Goal: Task Accomplishment & Management: Manage account settings

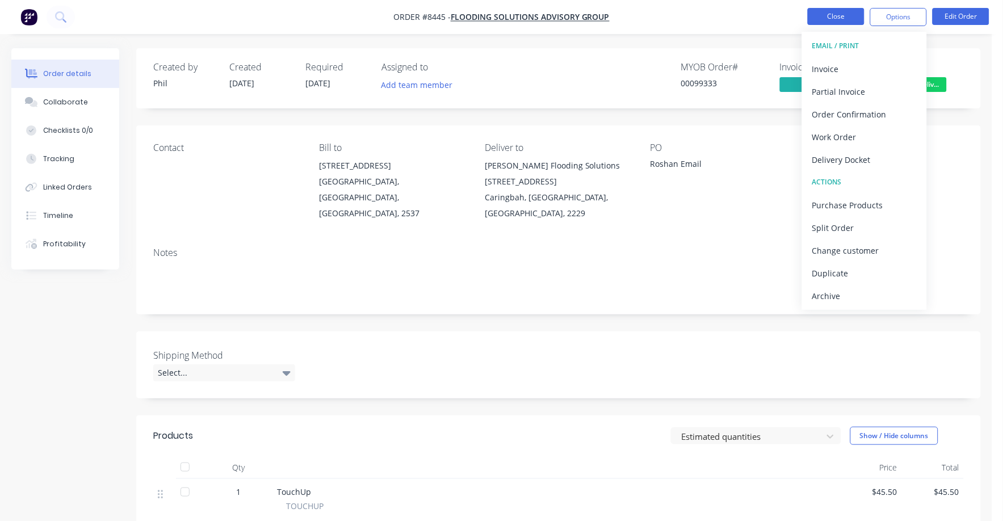
click at [831, 13] on button "Close" at bounding box center [836, 16] width 57 height 17
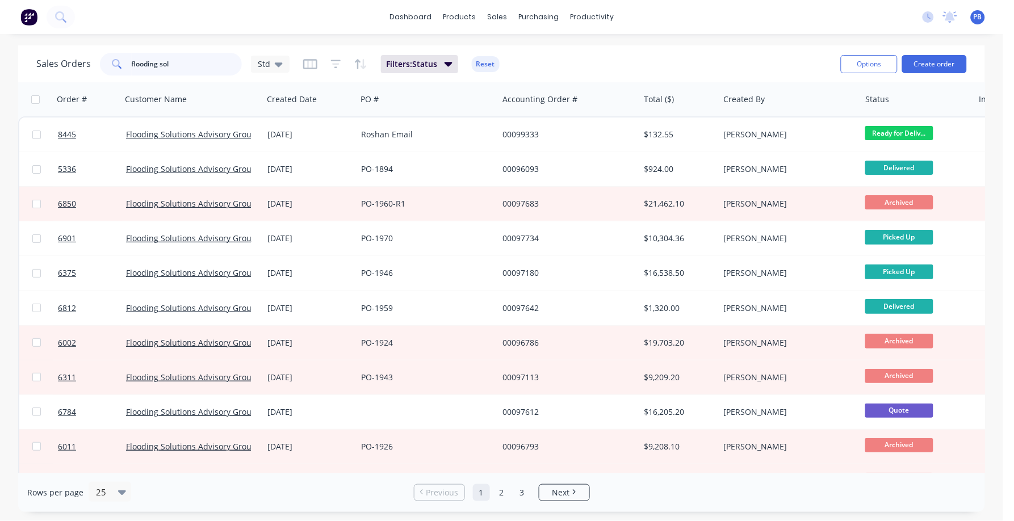
drag, startPoint x: 201, startPoint y: 64, endPoint x: 116, endPoint y: 56, distance: 84.9
click at [116, 56] on div "flooding sol" at bounding box center [171, 64] width 142 height 23
type input "792087"
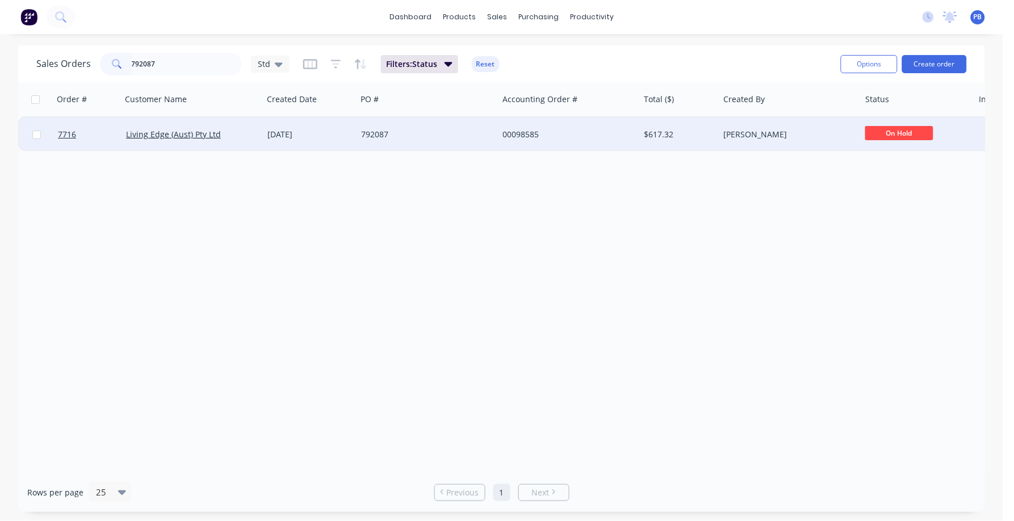
click at [369, 136] on div "792087" at bounding box center [424, 134] width 126 height 11
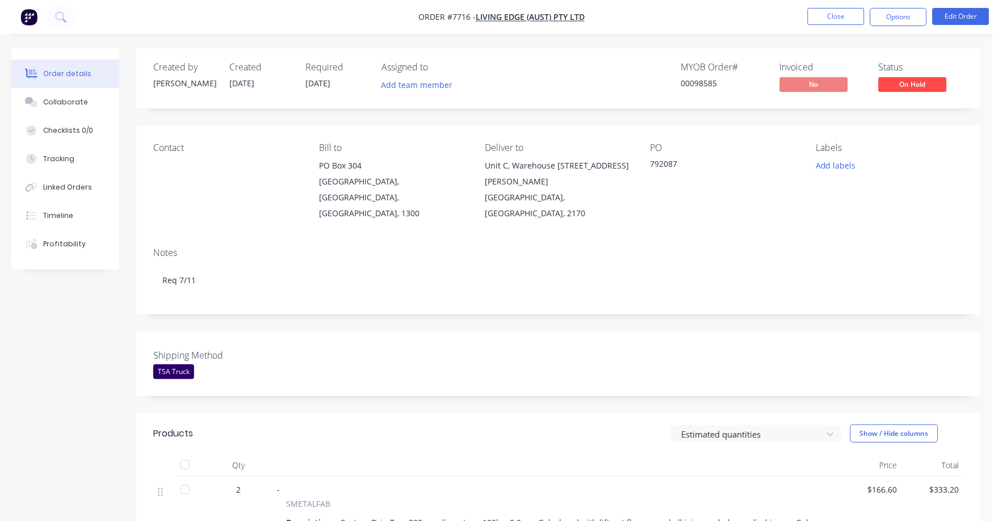
click at [921, 79] on span "On Hold" at bounding box center [913, 84] width 68 height 14
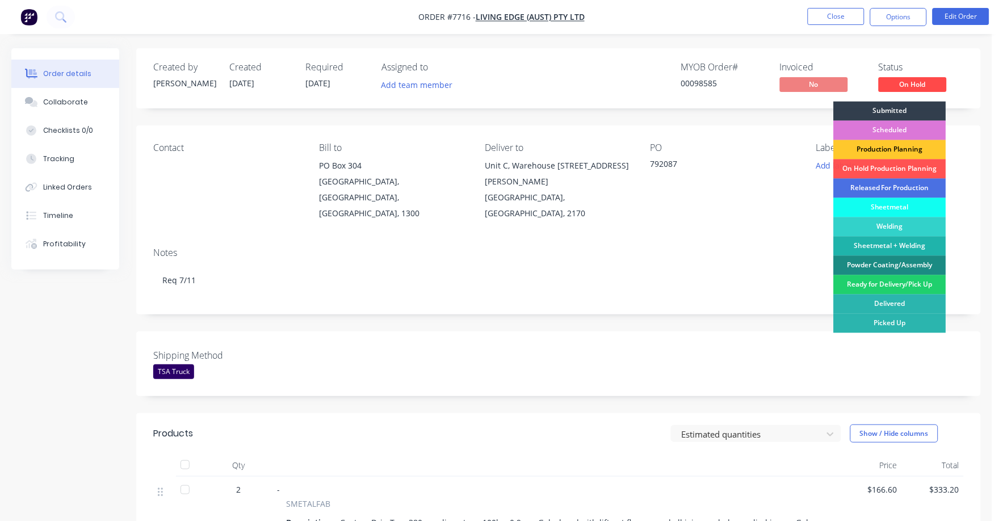
click at [913, 154] on div "Production Planning" at bounding box center [890, 149] width 112 height 19
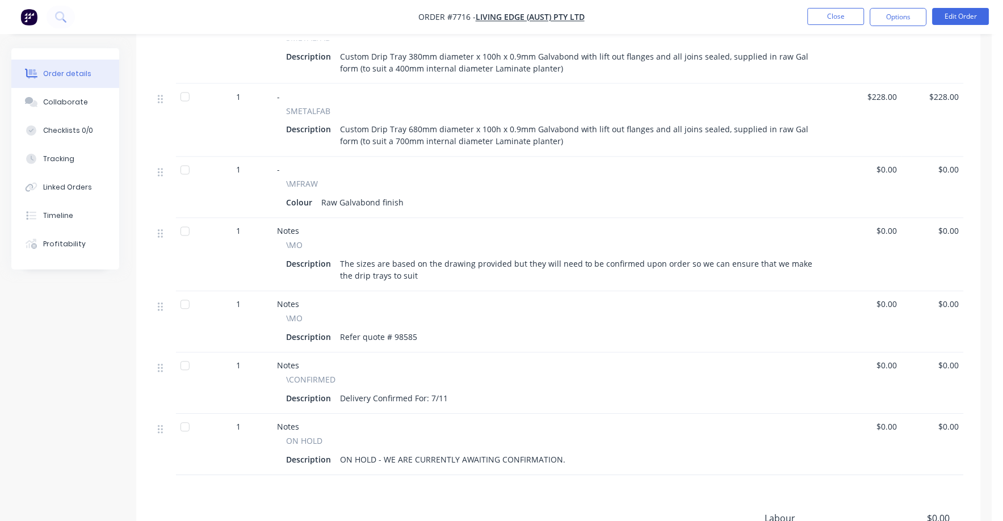
scroll to position [497, 0]
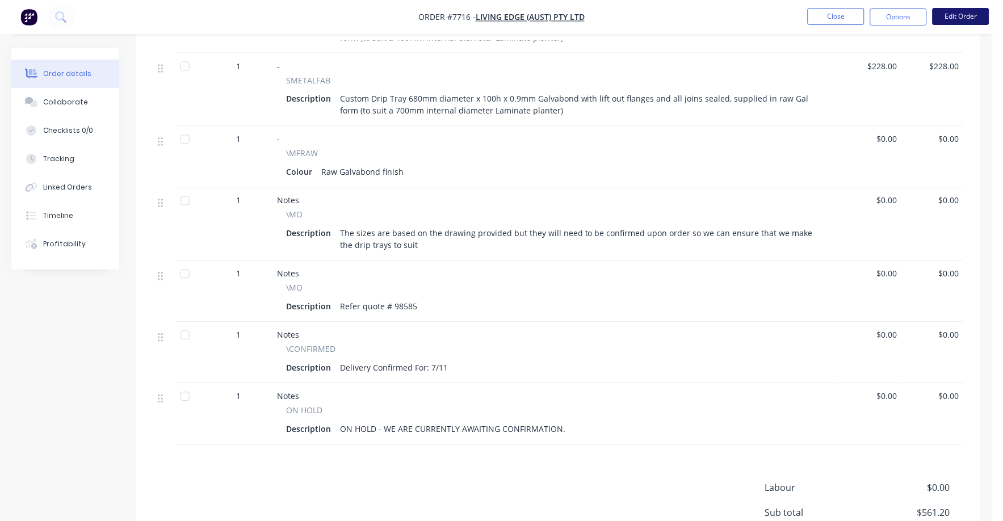
click at [958, 18] on button "Edit Order" at bounding box center [960, 16] width 57 height 17
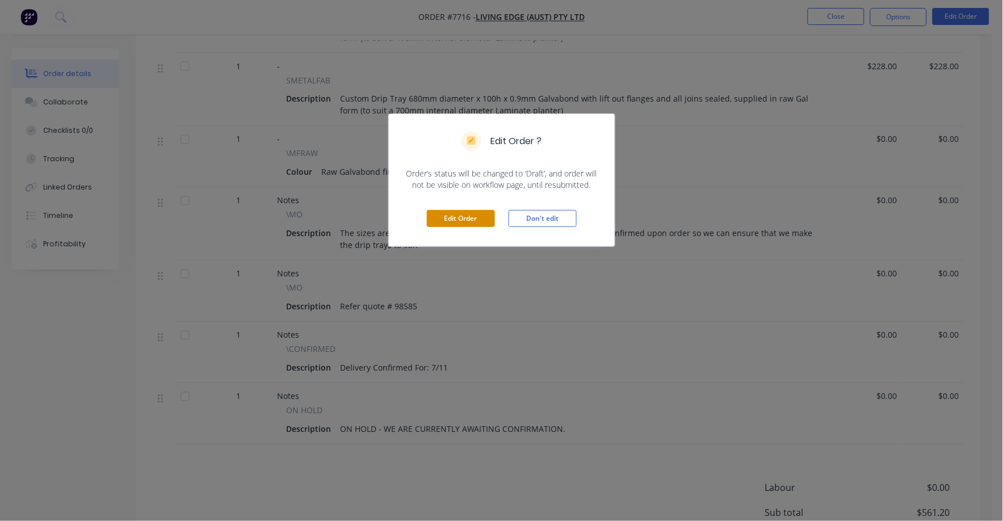
click at [461, 220] on button "Edit Order" at bounding box center [461, 218] width 68 height 17
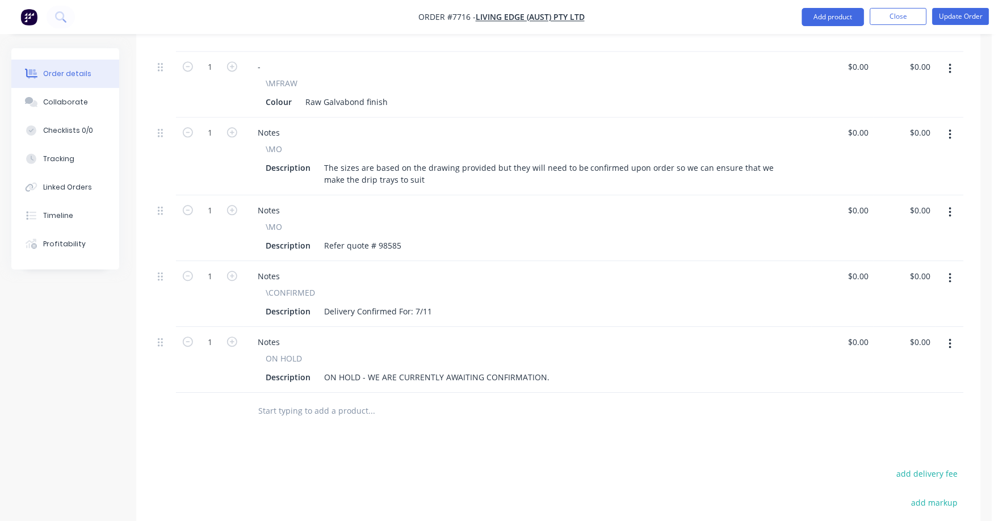
scroll to position [638, 0]
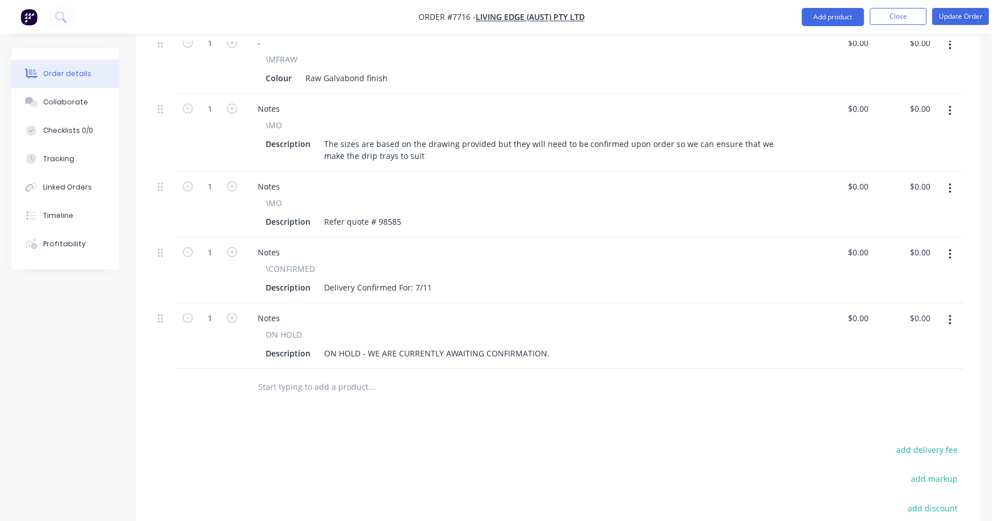
click at [948, 310] on button "button" at bounding box center [950, 320] width 27 height 20
drag, startPoint x: 880, startPoint y: 384, endPoint x: 875, endPoint y: 380, distance: 6.1
click at [879, 410] on div "Delete" at bounding box center [909, 418] width 87 height 16
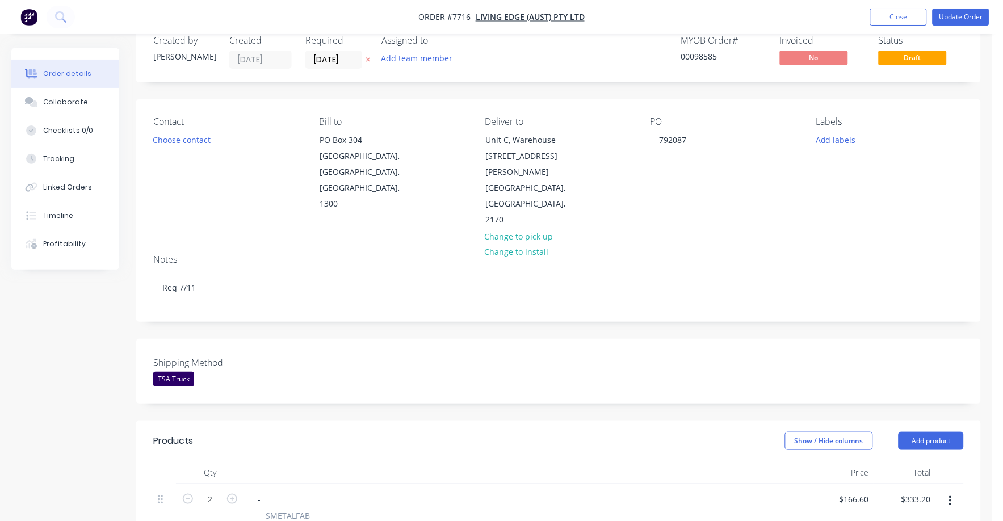
scroll to position [0, 0]
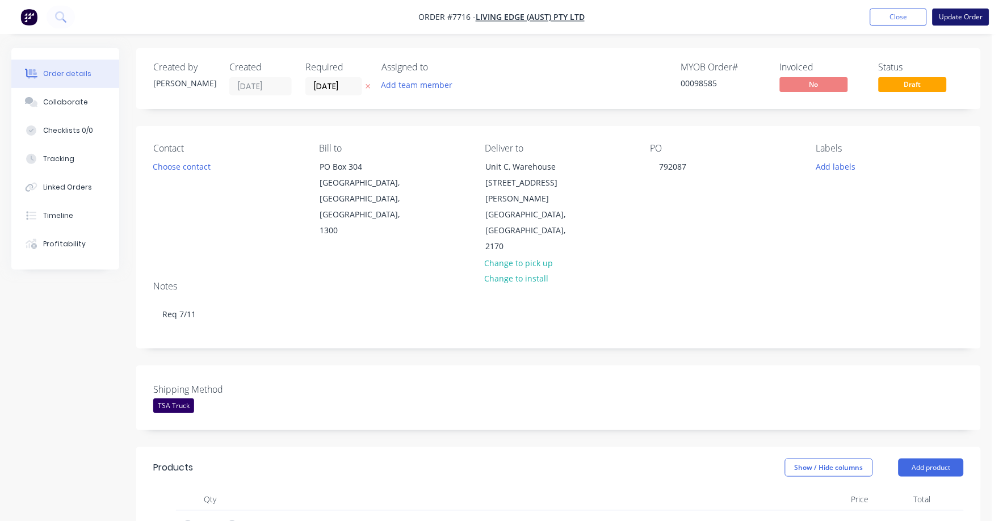
click at [959, 13] on button "Update Order" at bounding box center [960, 17] width 57 height 17
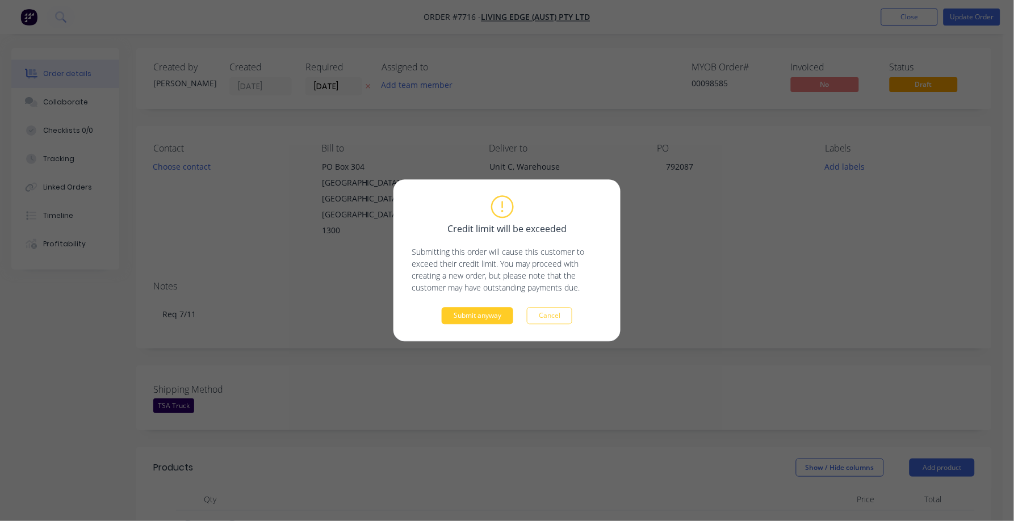
click at [493, 310] on button "Submit anyway" at bounding box center [478, 316] width 72 height 17
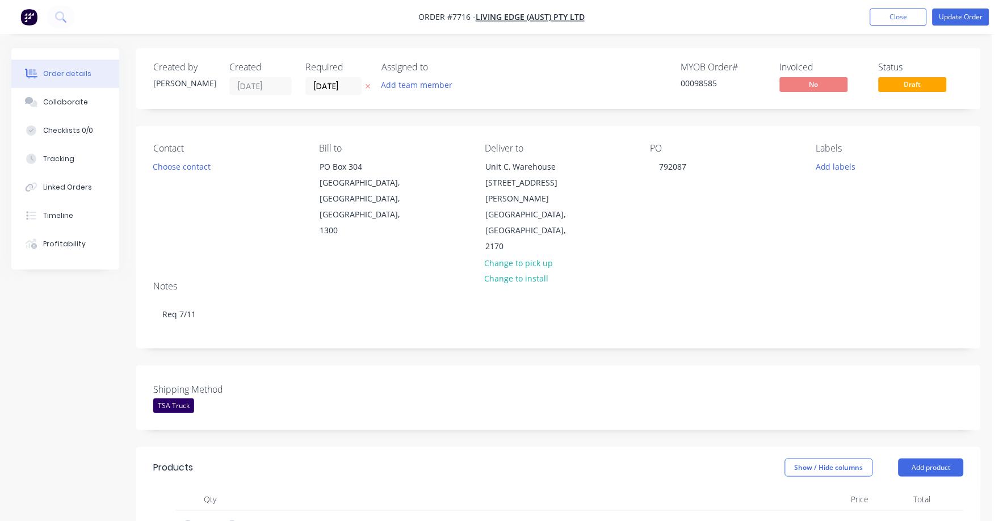
click at [489, 316] on div "Product has no price A product on this order contains no price. Submit anyway C…" at bounding box center [501, 260] width 1003 height 521
click at [965, 19] on button "Update Order" at bounding box center [960, 17] width 57 height 17
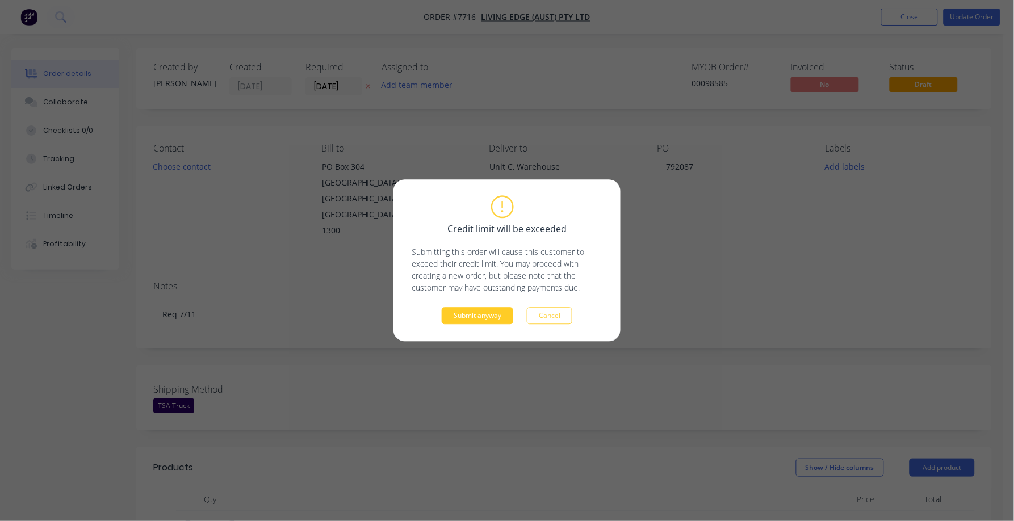
click at [476, 319] on button "Submit anyway" at bounding box center [478, 316] width 72 height 17
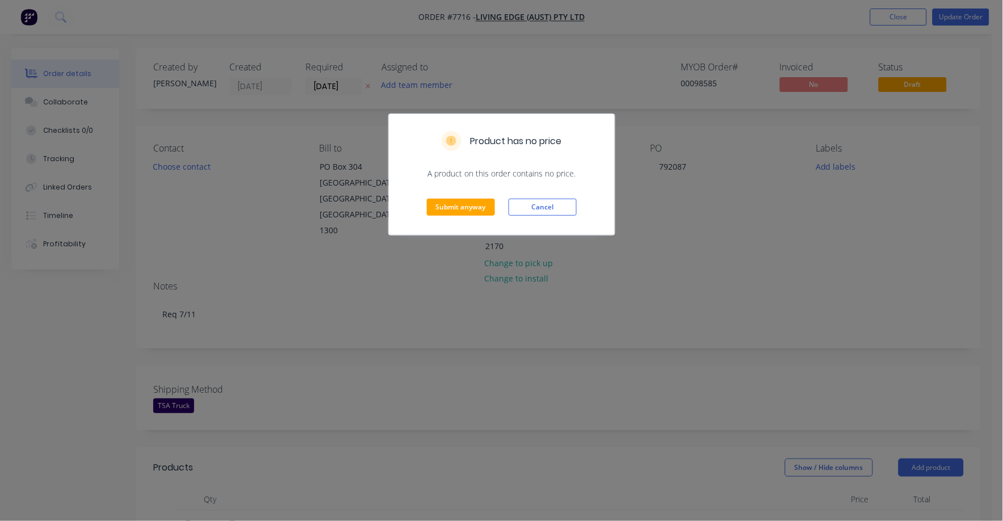
drag, startPoint x: 477, startPoint y: 192, endPoint x: 476, endPoint y: 198, distance: 5.7
click at [476, 194] on div "Submit anyway Cancel" at bounding box center [502, 207] width 226 height 56
click at [472, 206] on button "Submit anyway" at bounding box center [461, 207] width 68 height 17
